Goal: Transaction & Acquisition: Purchase product/service

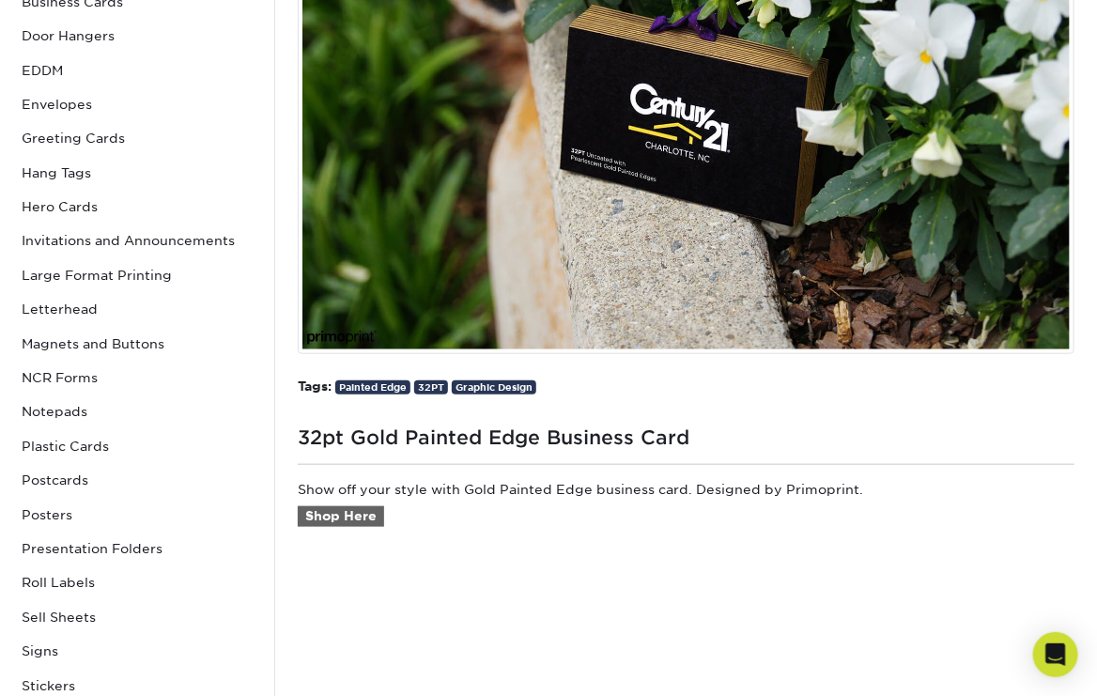
scroll to position [470, 0]
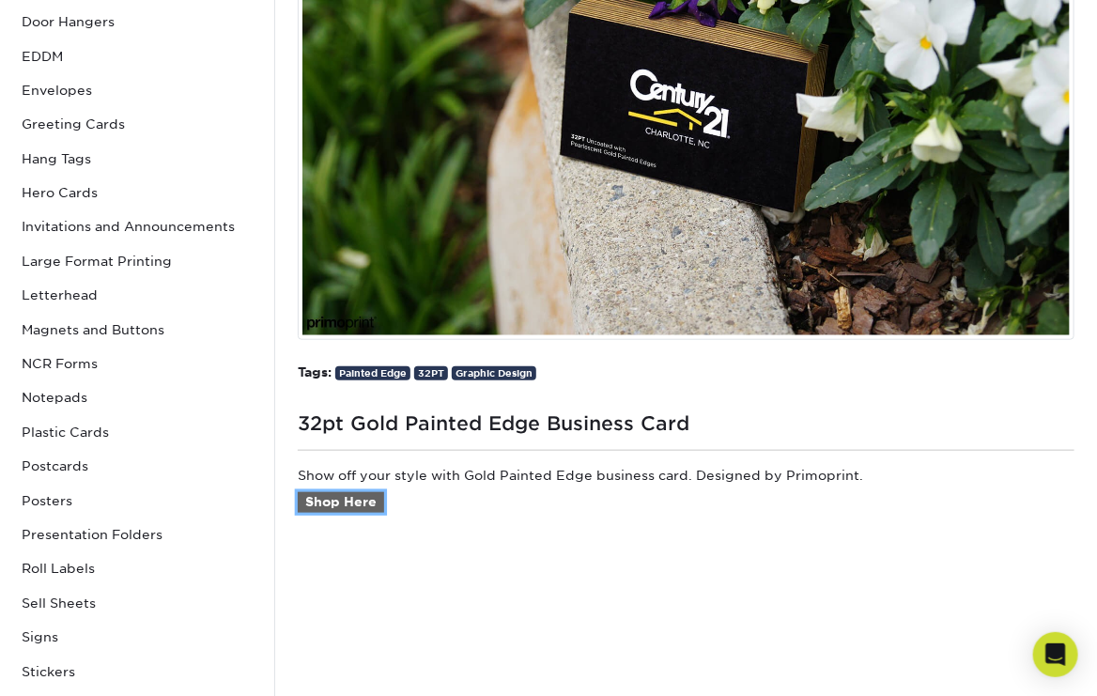
click at [306, 504] on link "Shop Here" at bounding box center [341, 502] width 86 height 21
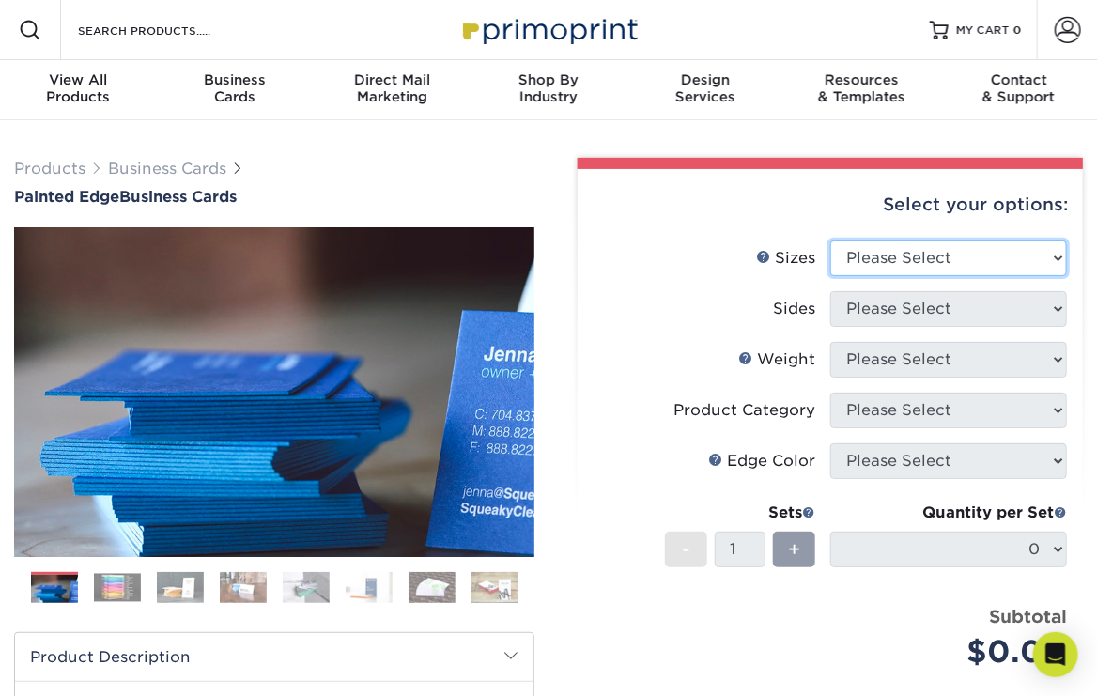
click at [871, 250] on select "Please Select 2" x 3.5" - Standard 2.125" x 3.375" - European 2.5" x 2.5" - Squ…" at bounding box center [949, 259] width 237 height 36
select select "2.00x3.50"
click at [831, 241] on select "Please Select 2" x 3.5" - Standard 2.125" x 3.375" - European 2.5" x 2.5" - Squ…" at bounding box center [949, 259] width 237 height 36
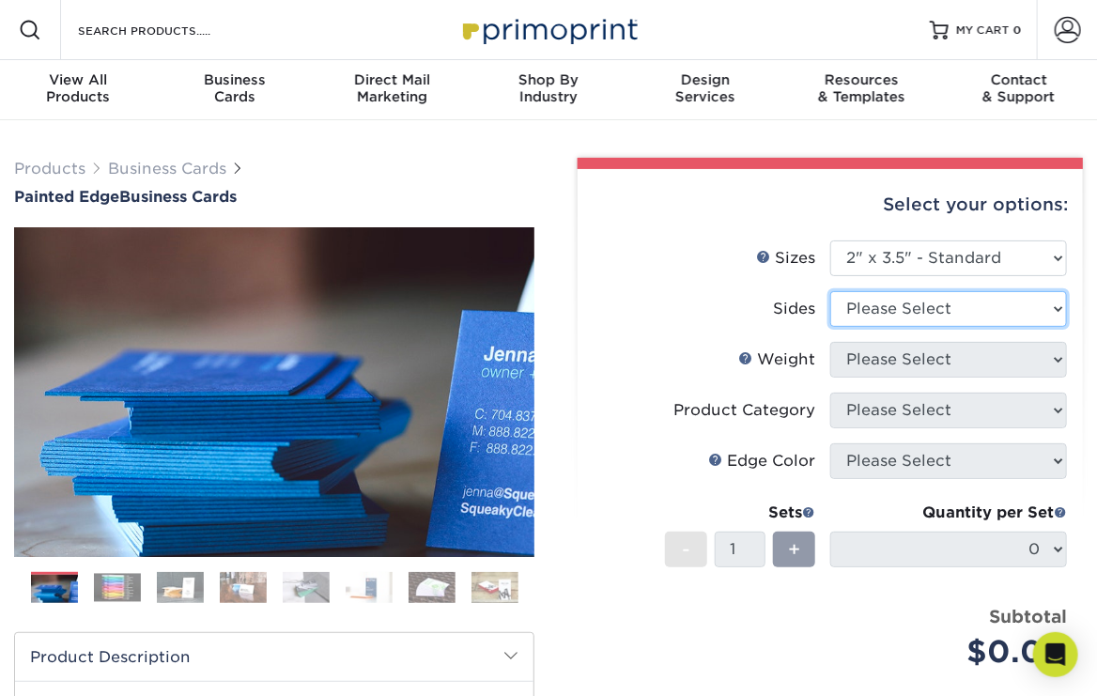
click at [871, 316] on select "Please Select Print Both Sides Print Front Only" at bounding box center [949, 309] width 237 height 36
select select "13abbda7-1d64-4f25-8bb2-c179b224825d"
click at [831, 291] on select "Please Select Print Both Sides Print Front Only" at bounding box center [949, 309] width 237 height 36
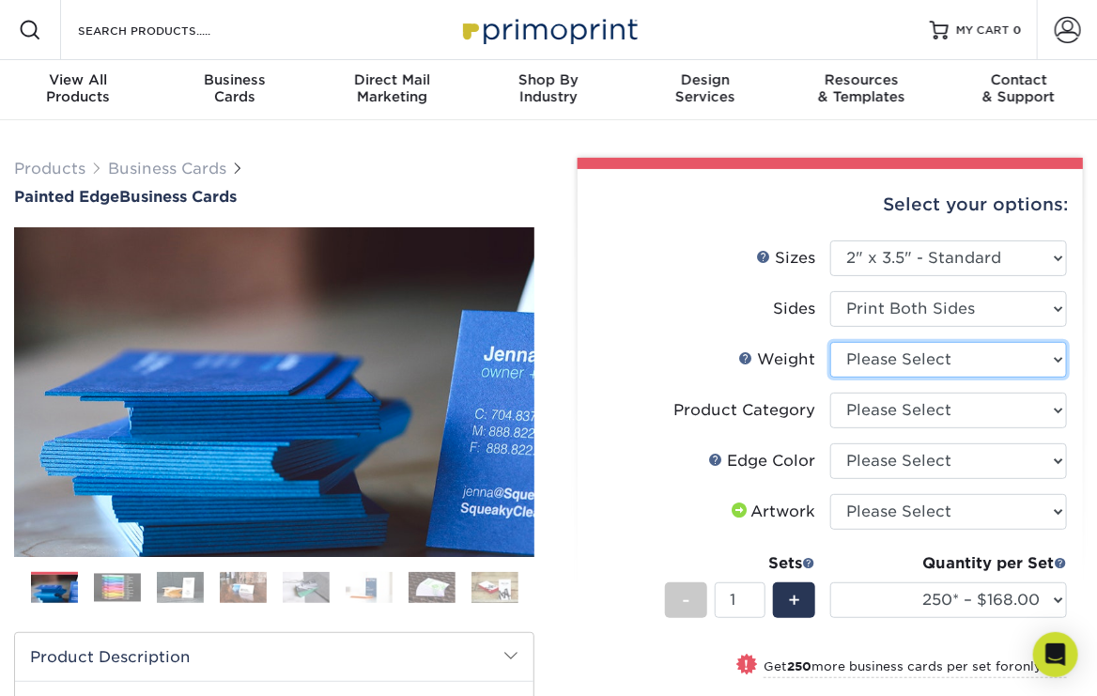
click at [875, 361] on select "Please Select 32PTUC" at bounding box center [949, 360] width 237 height 36
select select "32PTUC"
click at [831, 342] on select "Please Select 32PTUC" at bounding box center [949, 360] width 237 height 36
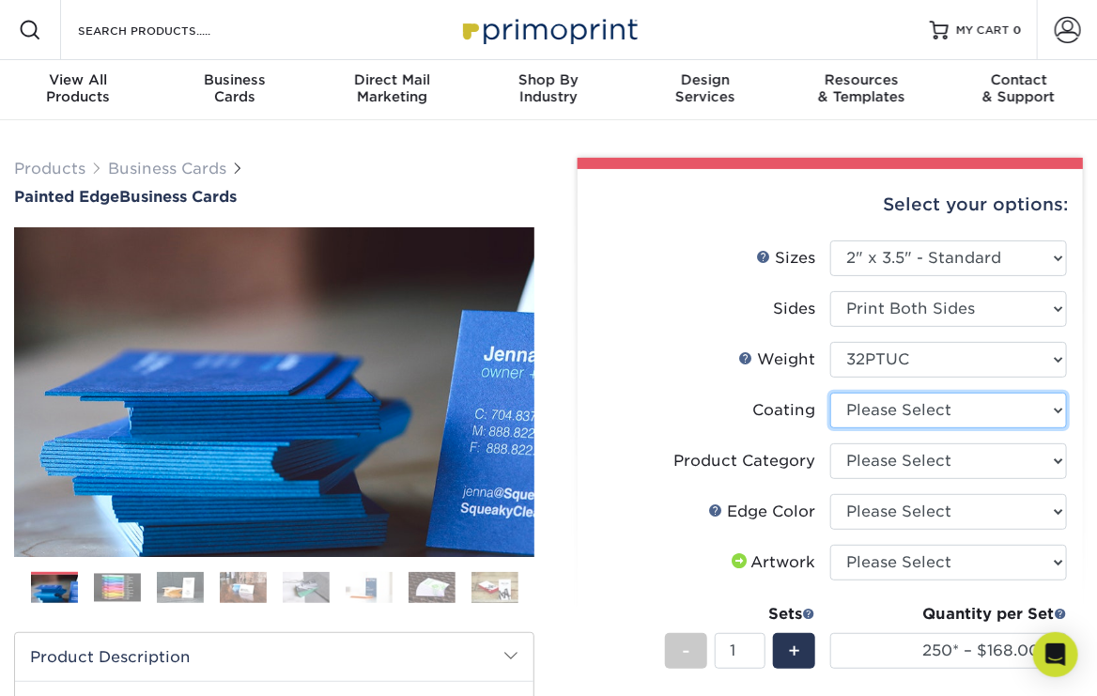
click at [912, 412] on select at bounding box center [949, 411] width 237 height 36
select select "3e7618de-abca-4bda-9f97-8b9129e913d8"
click at [831, 393] on select at bounding box center [949, 411] width 237 height 36
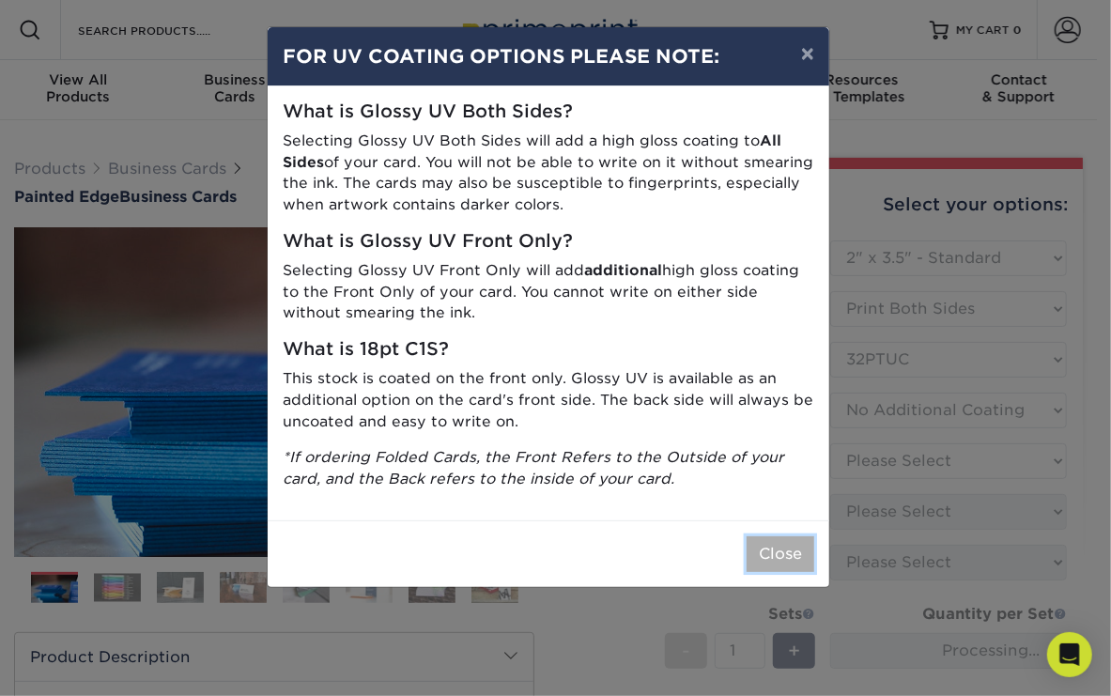
click at [769, 562] on button "Close" at bounding box center [781, 554] width 68 height 36
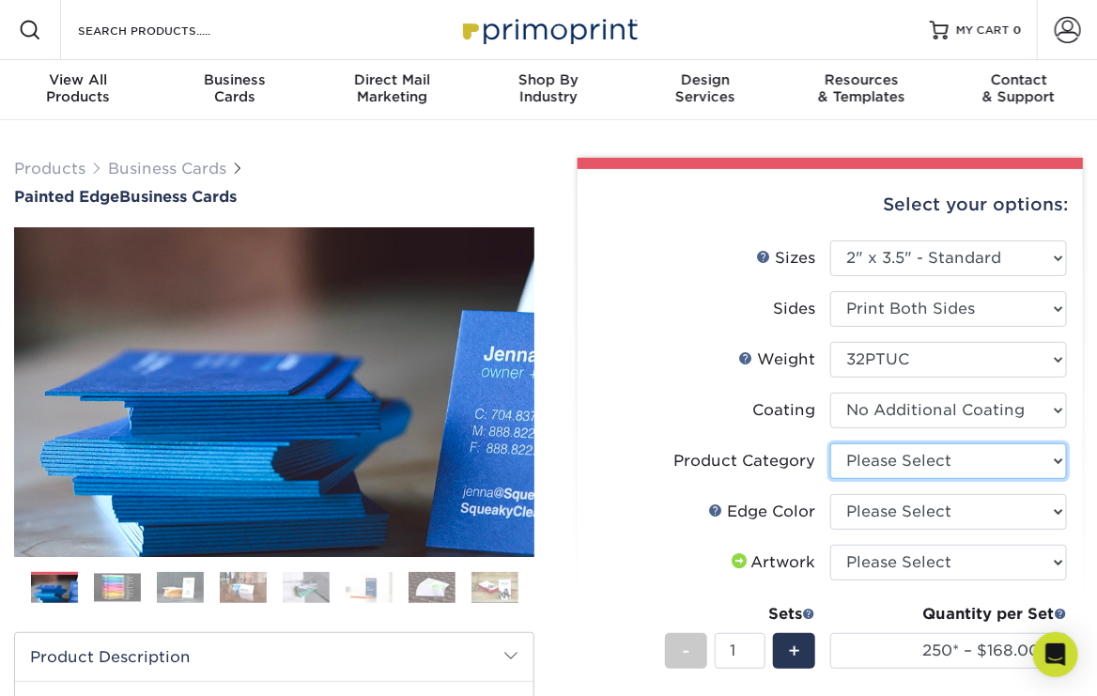
click at [886, 465] on select "Please Select Business Cards" at bounding box center [949, 461] width 237 height 36
select select "3b5148f1-0588-4f88-a218-97bcfdce65c1"
click at [831, 443] on select "Please Select Business Cards" at bounding box center [949, 461] width 237 height 36
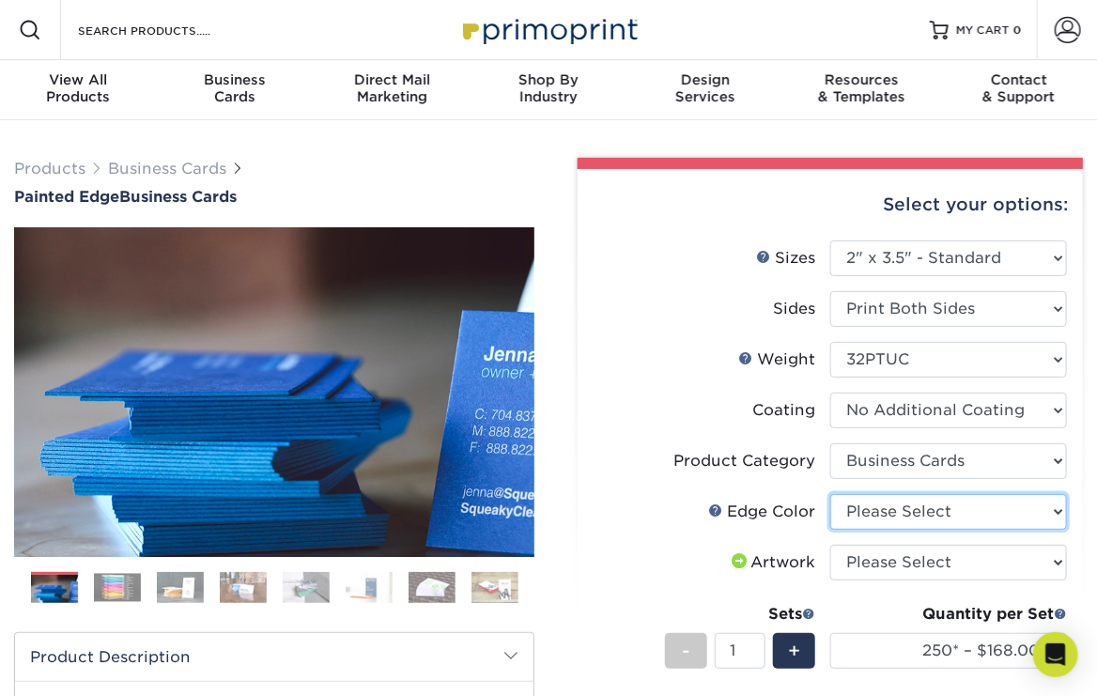
click at [885, 513] on select "Please Select Charcoal Black Brown Blue Pearlescent Blue Pearlescent Gold Pearl…" at bounding box center [949, 512] width 237 height 36
select select "84f43a64-87e1-46ad-aba1-d69946adcbfc"
click at [831, 494] on select "Please Select Charcoal Black Brown Blue Pearlescent Blue Pearlescent Gold Pearl…" at bounding box center [949, 512] width 237 height 36
click at [682, 516] on label "Edge Color" at bounding box center [712, 512] width 237 height 36
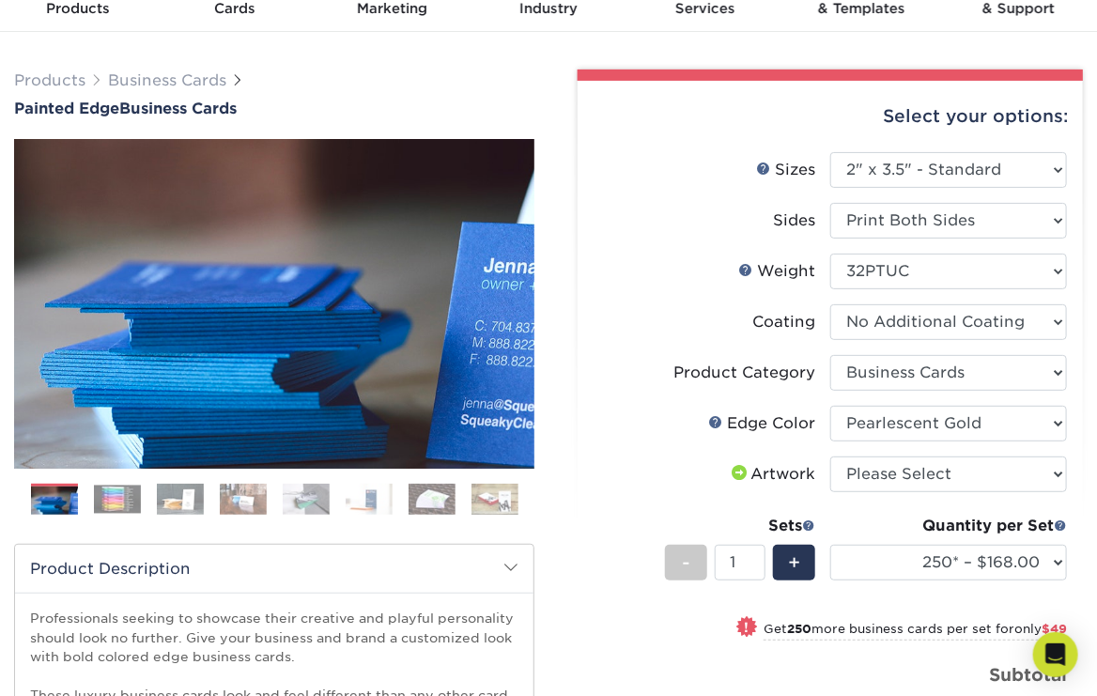
scroll to position [94, 0]
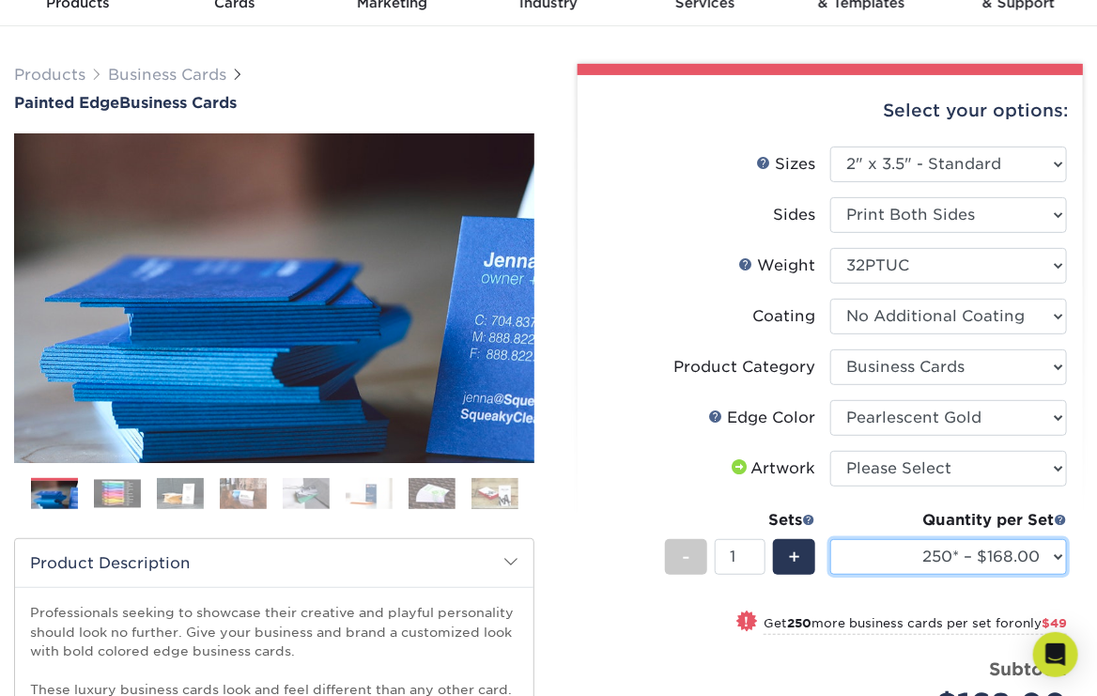
click at [1047, 558] on select "250* – $168.00 500* – $217.00 1000* – $339.00" at bounding box center [949, 557] width 237 height 36
click at [609, 397] on li "Product Category Please Select Business Cards" at bounding box center [831, 375] width 474 height 51
